Goal: Task Accomplishment & Management: Complete application form

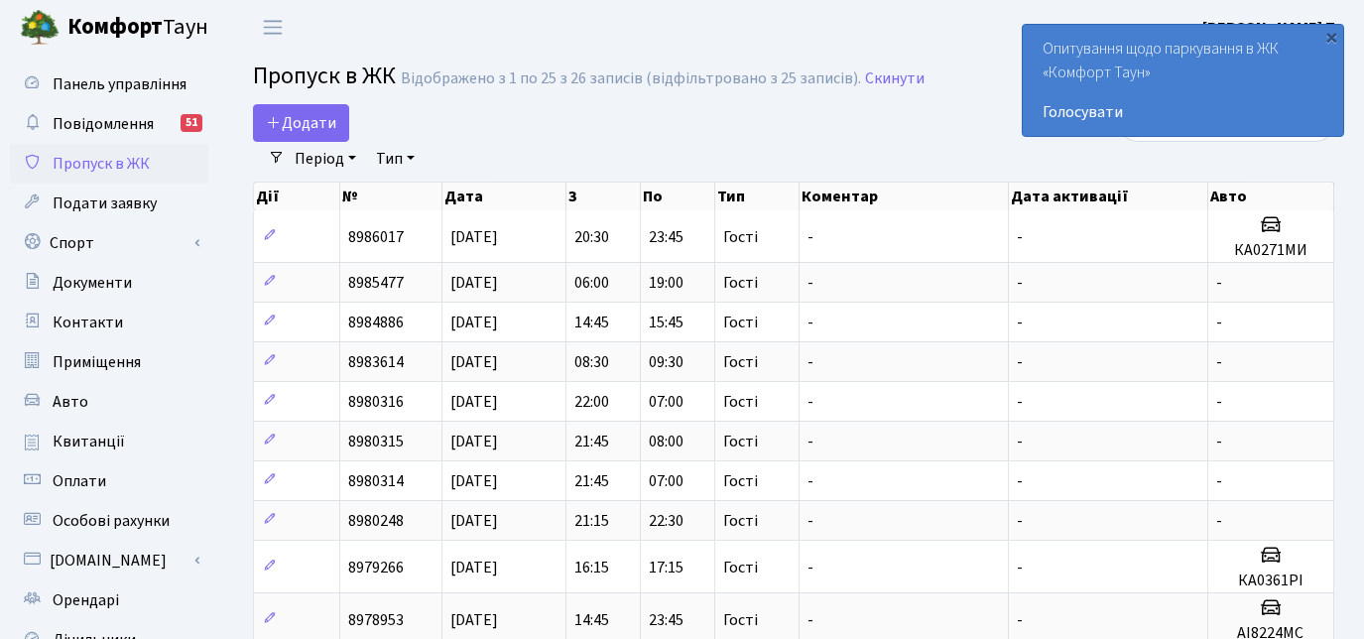
select select "25"
click at [332, 121] on span "Додати" at bounding box center [301, 123] width 70 height 22
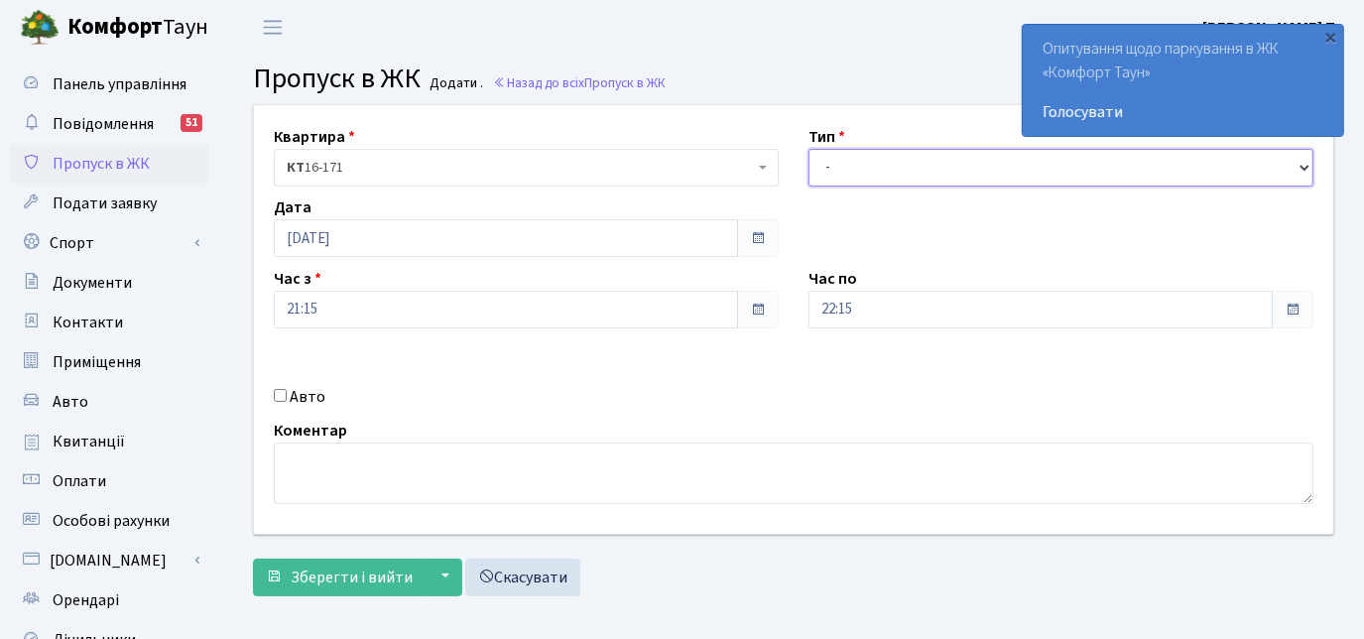
click at [854, 153] on select "- Доставка Таксі Гості Сервіс" at bounding box center [1061, 168] width 505 height 38
select select "3"
click at [809, 149] on select "- Доставка Таксі Гості Сервіс" at bounding box center [1061, 168] width 505 height 38
click at [275, 397] on input "Авто" at bounding box center [280, 395] width 13 height 13
checkbox input "true"
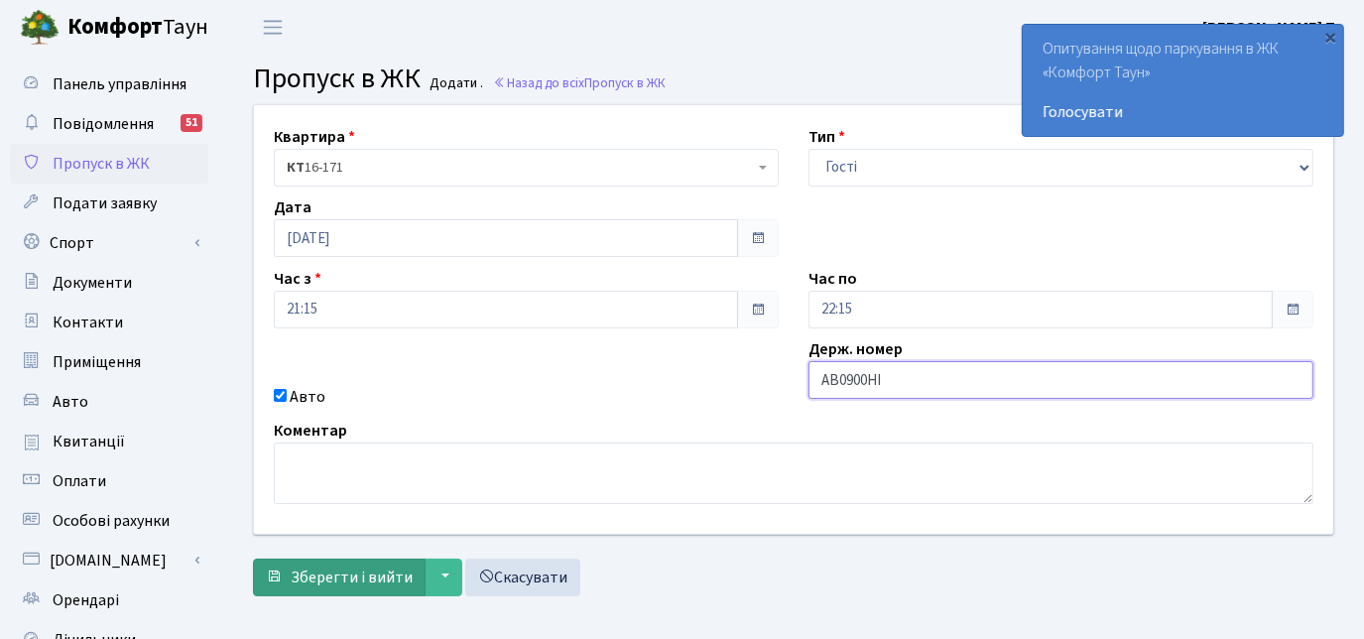
type input "АВ0900НІ"
click at [407, 567] on span "Зберегти і вийти" at bounding box center [352, 578] width 122 height 22
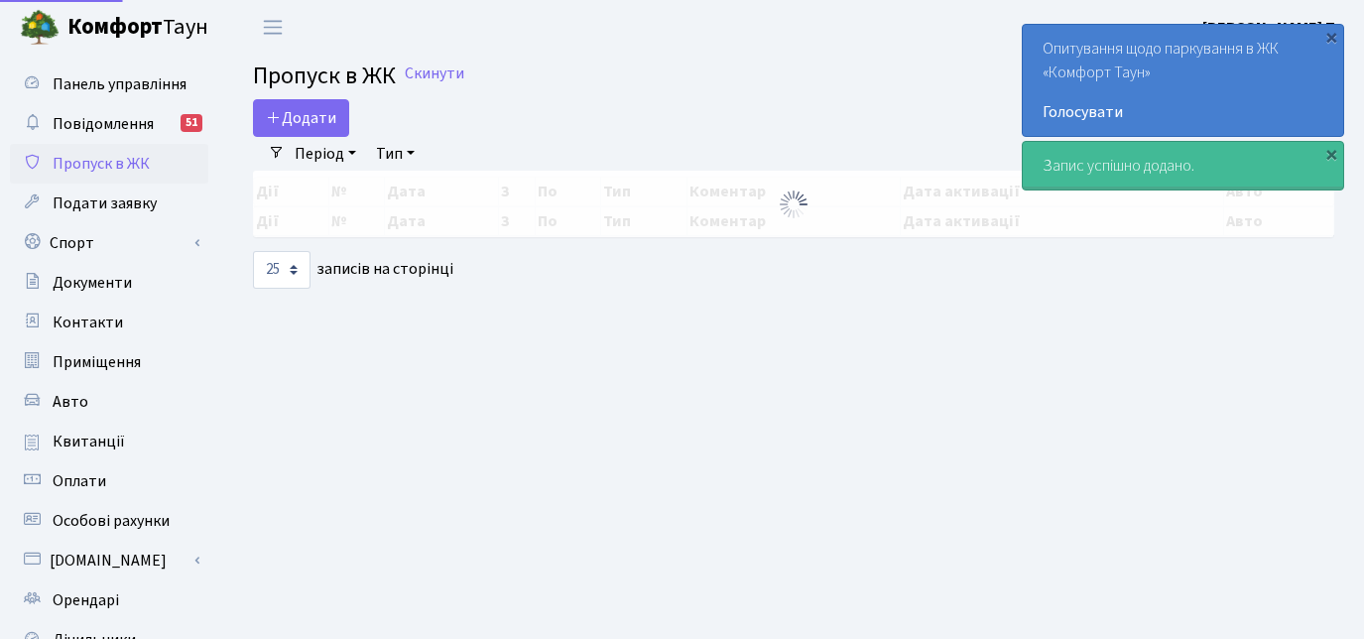
select select "25"
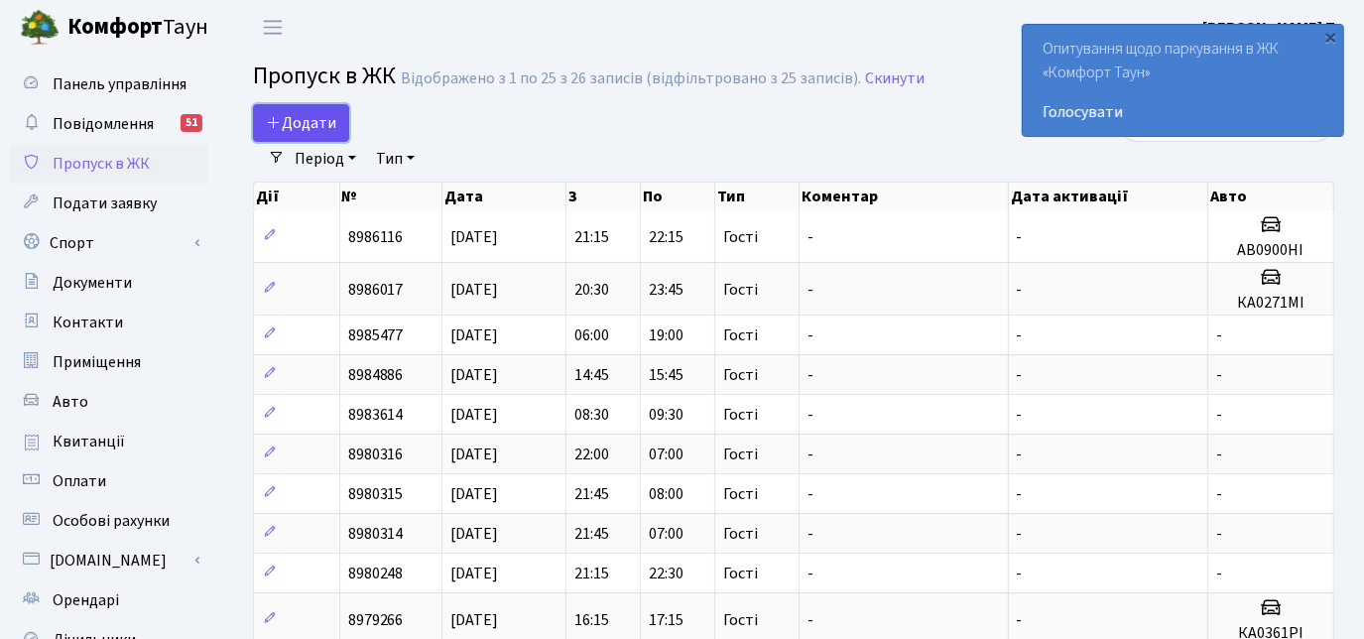
click at [313, 123] on span "Додати" at bounding box center [301, 123] width 70 height 22
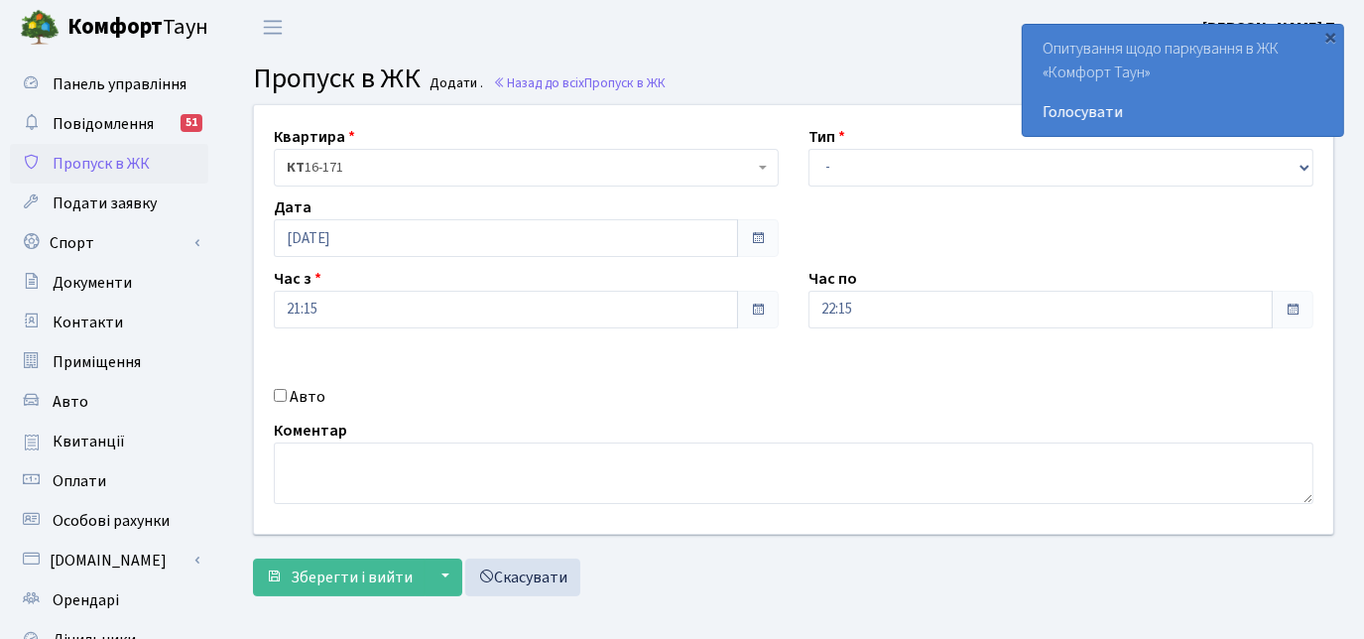
select select "2"
click at [809, 149] on select "- Доставка Таксі Гості Сервіс" at bounding box center [1061, 168] width 505 height 38
click at [282, 390] on input "Авто" at bounding box center [280, 395] width 13 height 13
checkbox input "true"
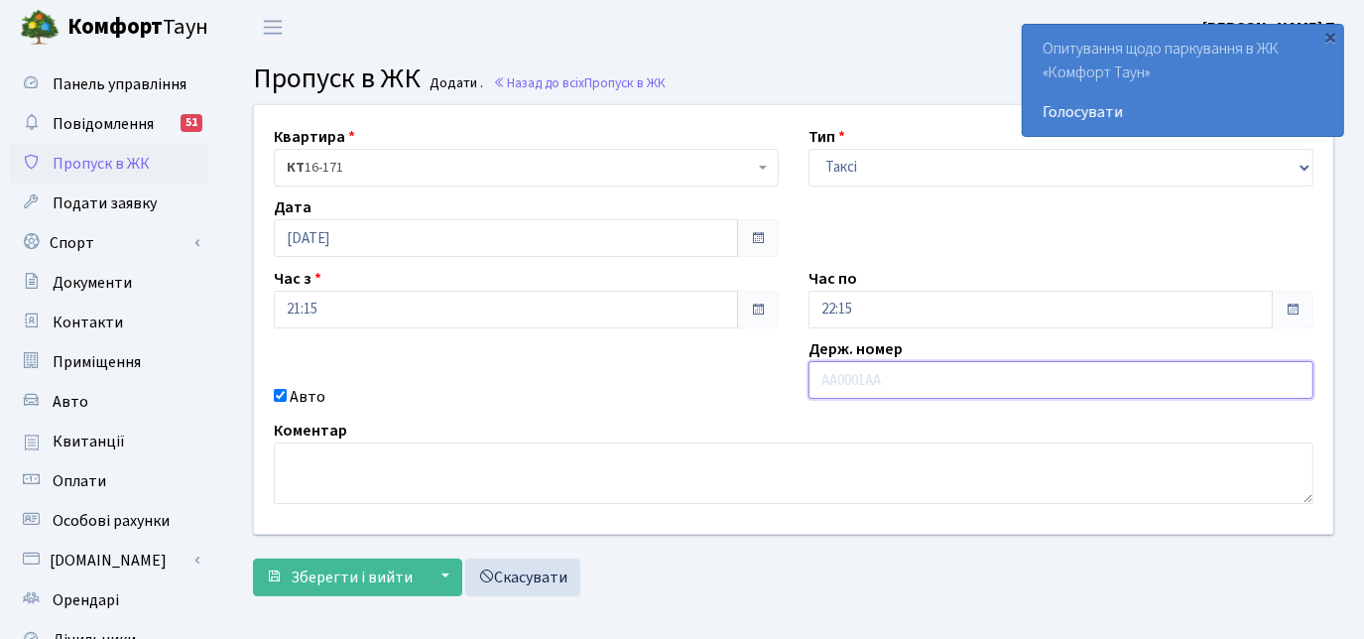
click at [824, 375] on input "text" at bounding box center [1061, 380] width 505 height 38
type input "КА9383АС"
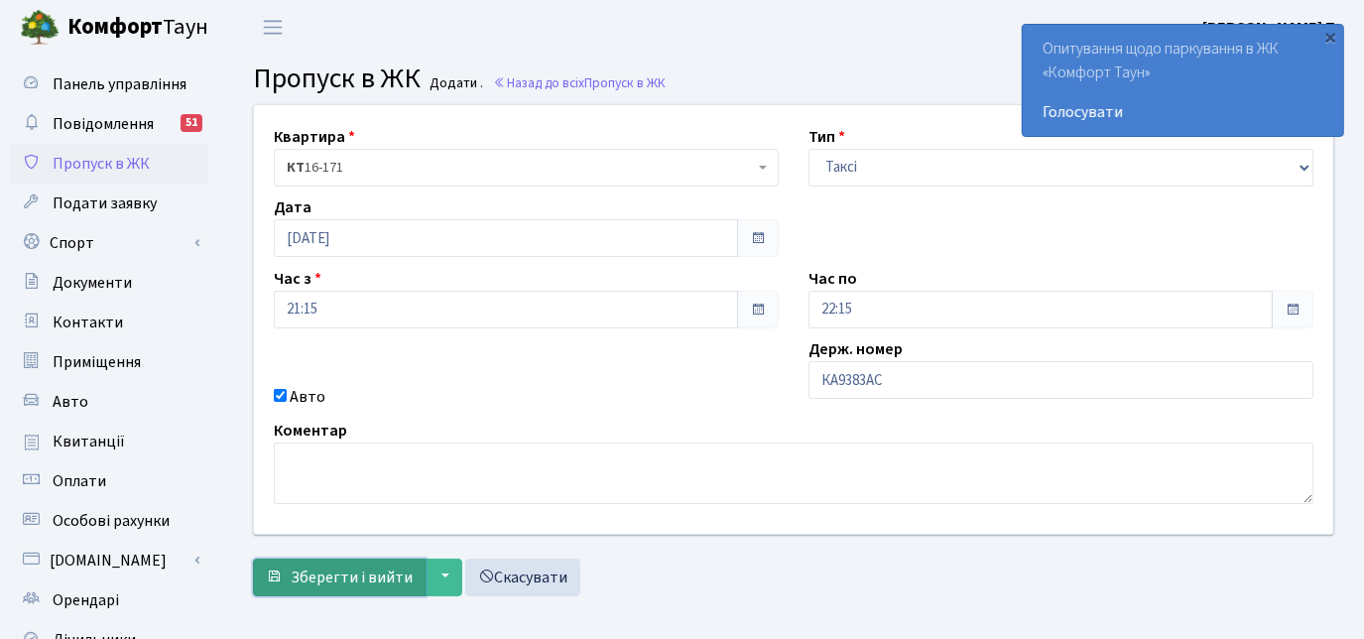
click at [331, 577] on span "Зберегти і вийти" at bounding box center [352, 578] width 122 height 22
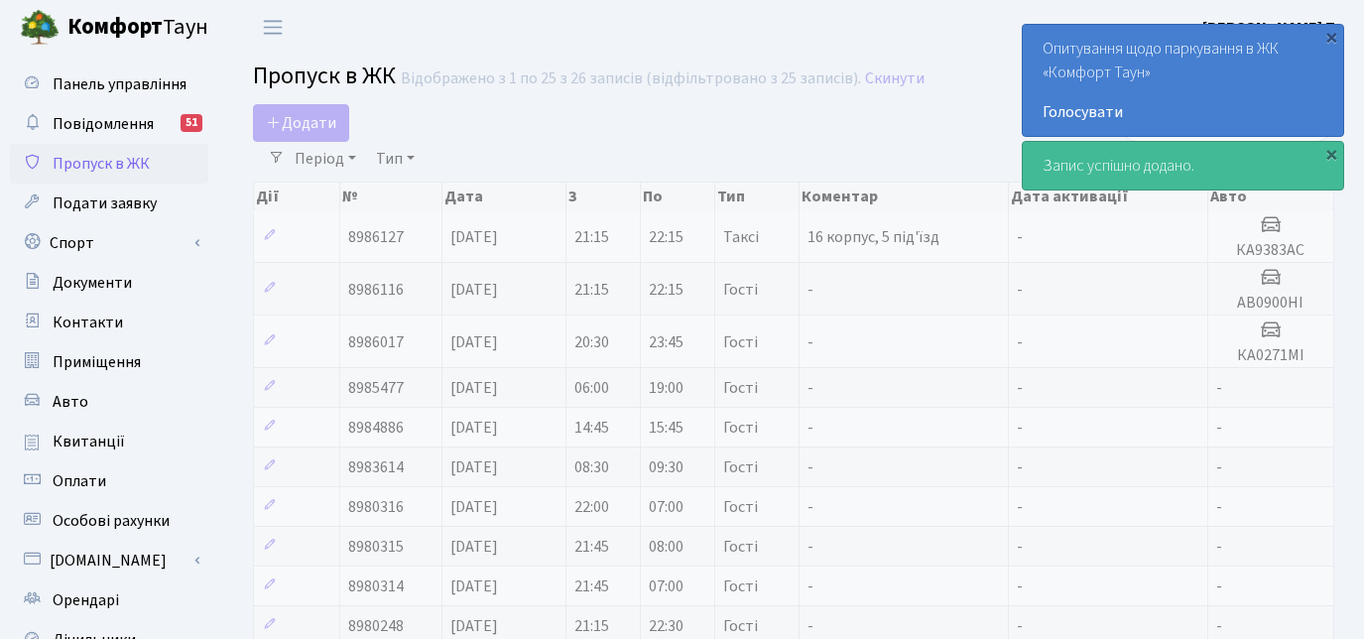
select select "25"
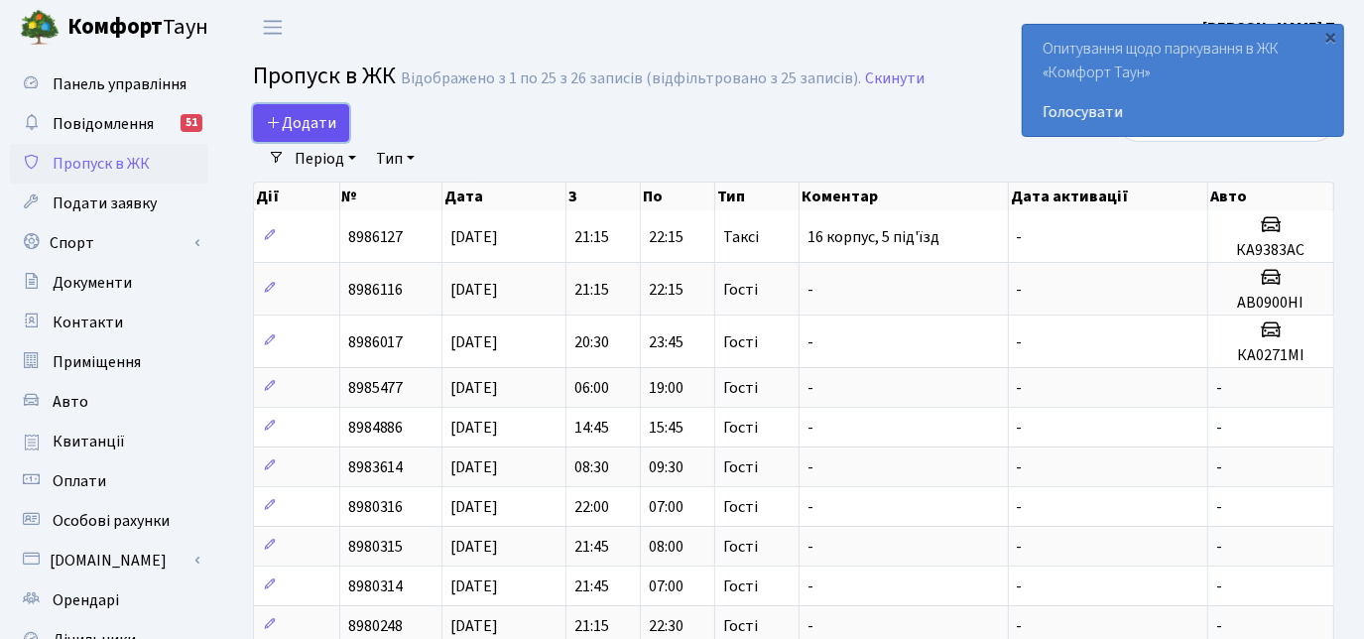
click at [281, 121] on span "Додати" at bounding box center [301, 123] width 70 height 22
